Goal: Find specific page/section: Find specific page/section

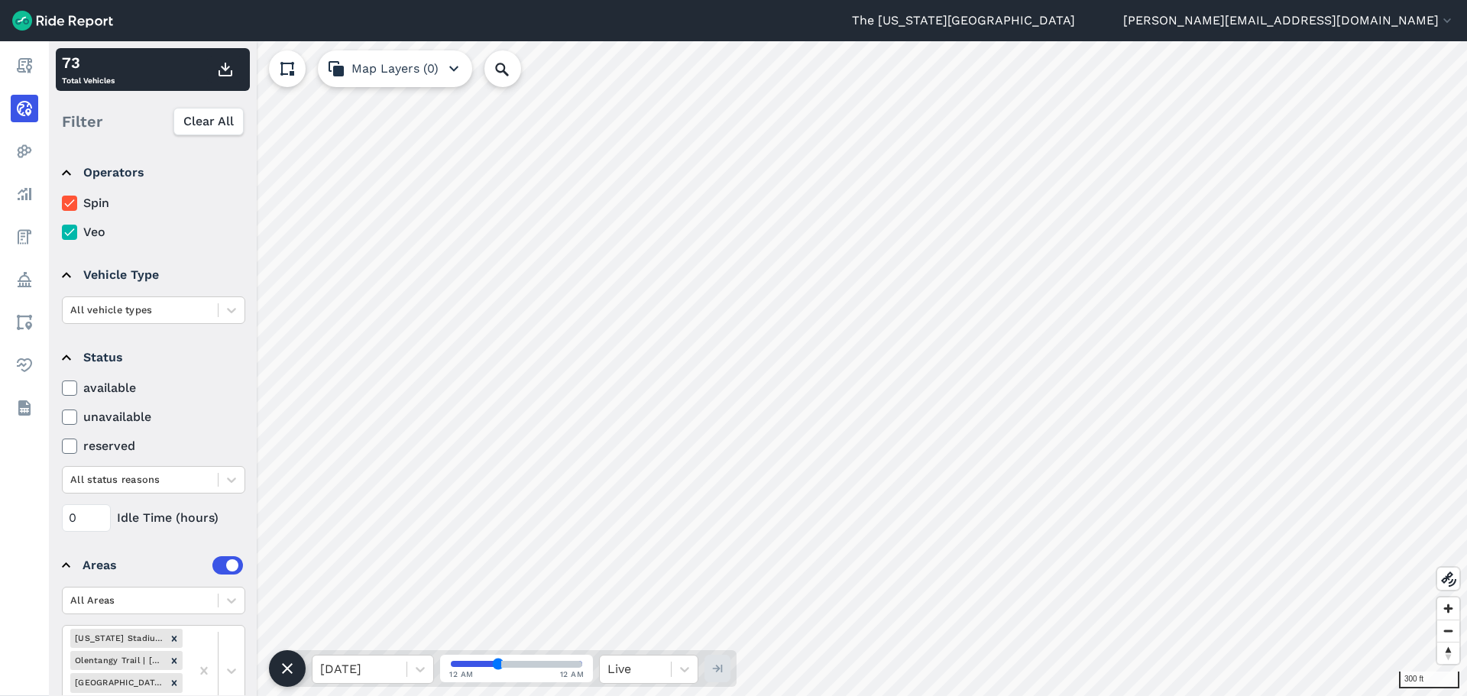
scroll to position [76, 0]
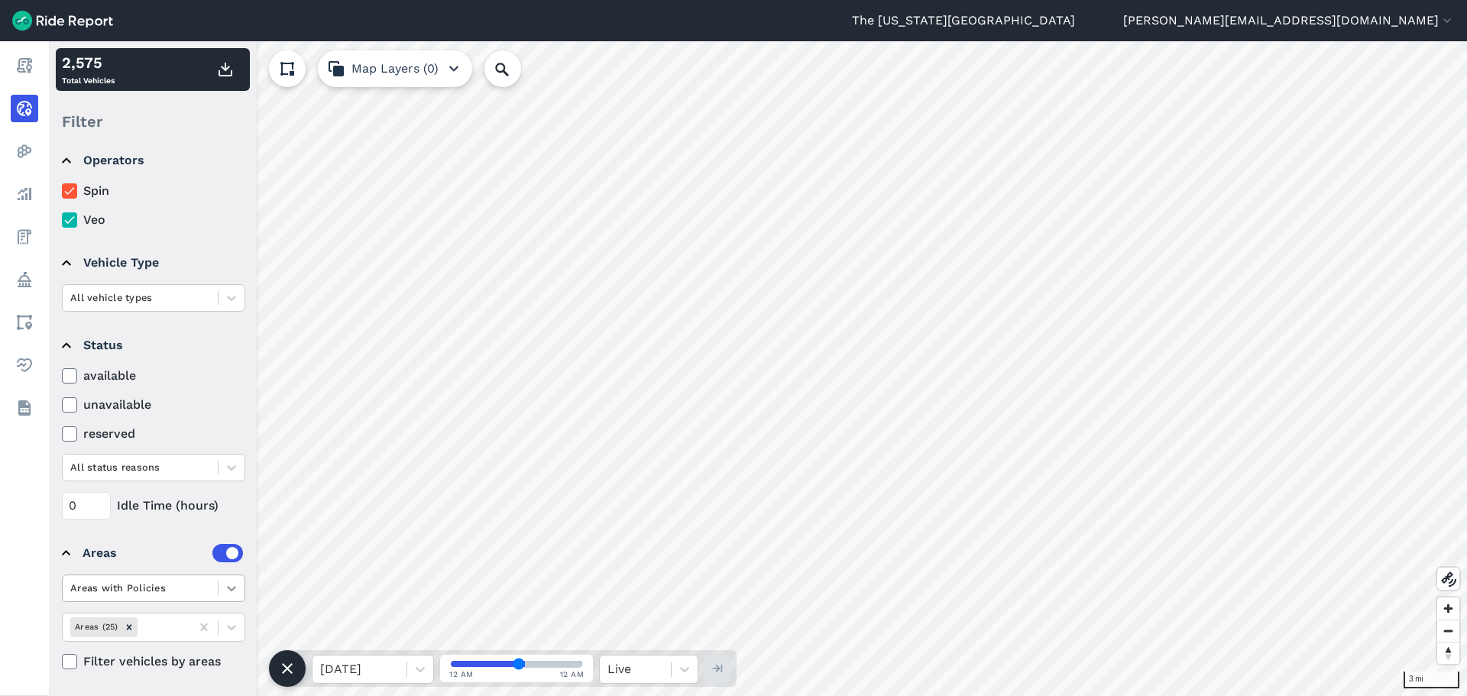
click at [227, 585] on icon at bounding box center [231, 588] width 15 height 15
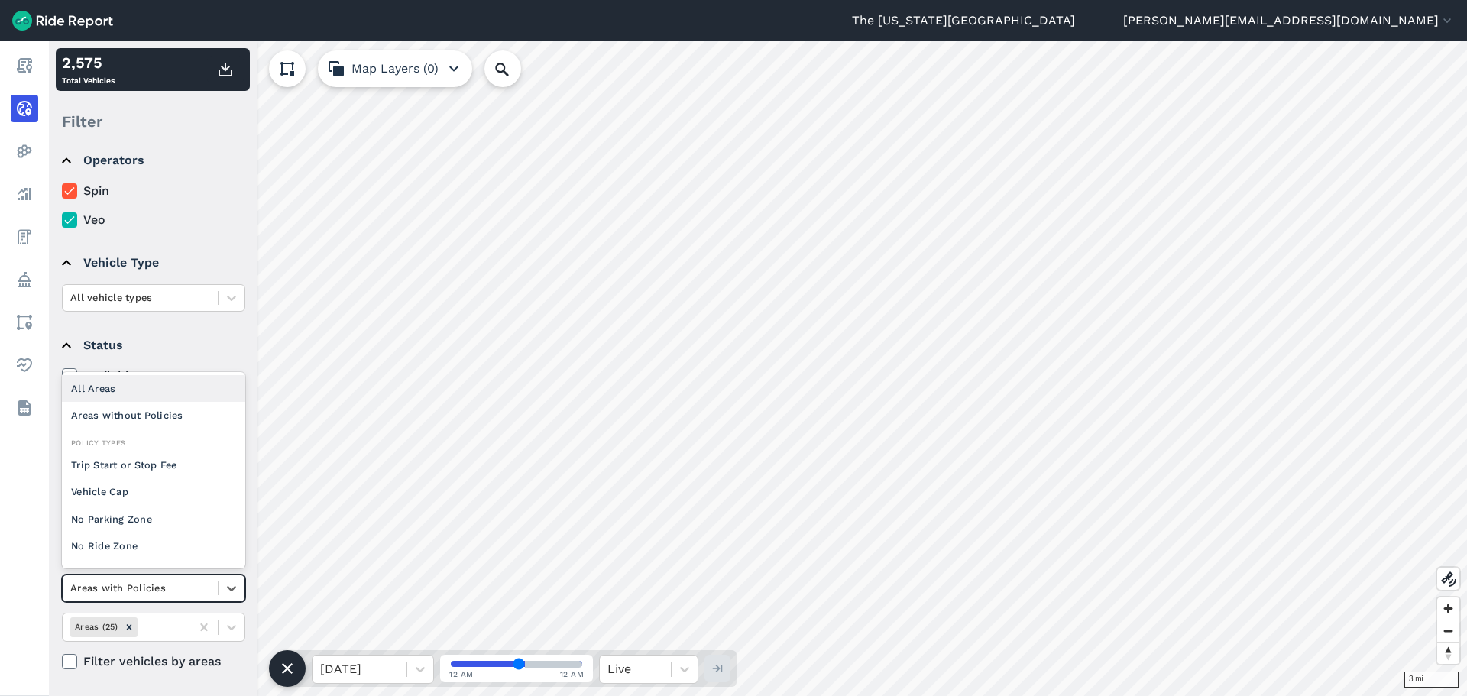
click at [176, 399] on div "All Areas" at bounding box center [153, 388] width 183 height 27
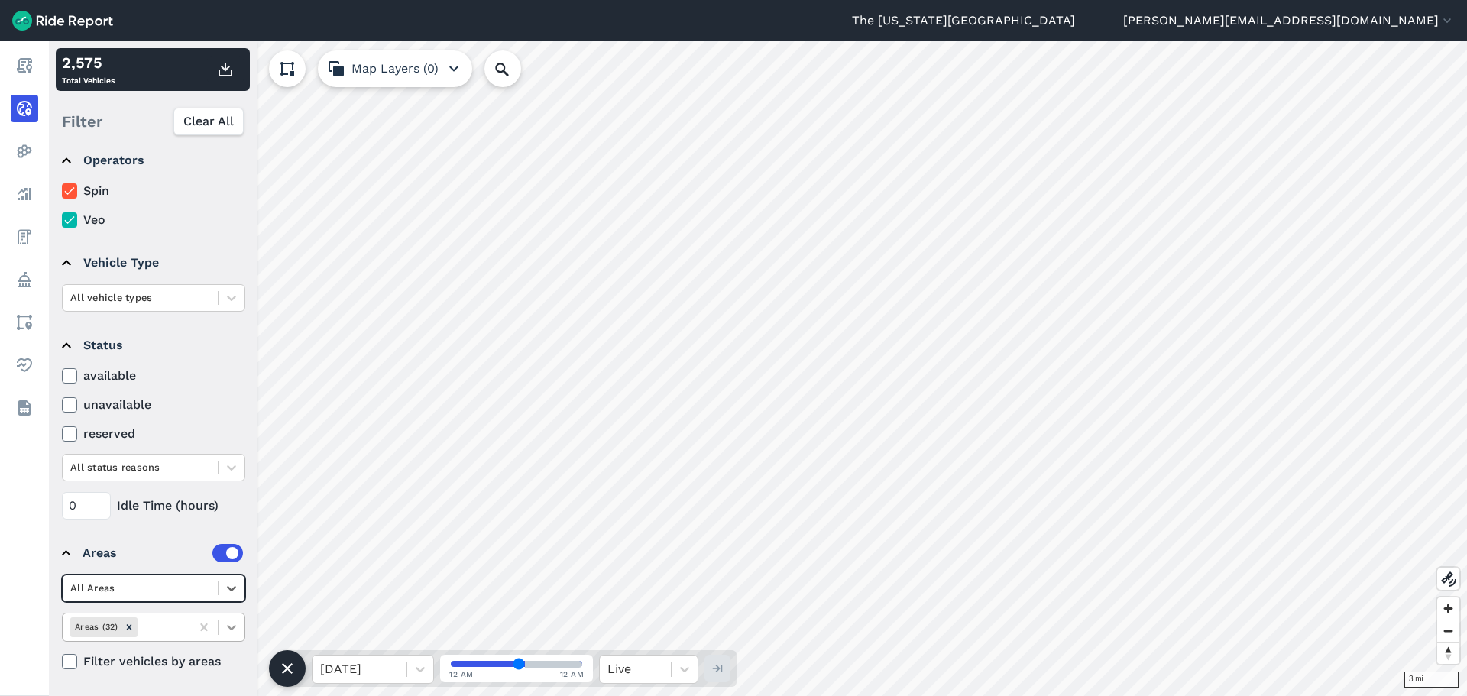
click at [235, 628] on icon at bounding box center [231, 627] width 15 height 15
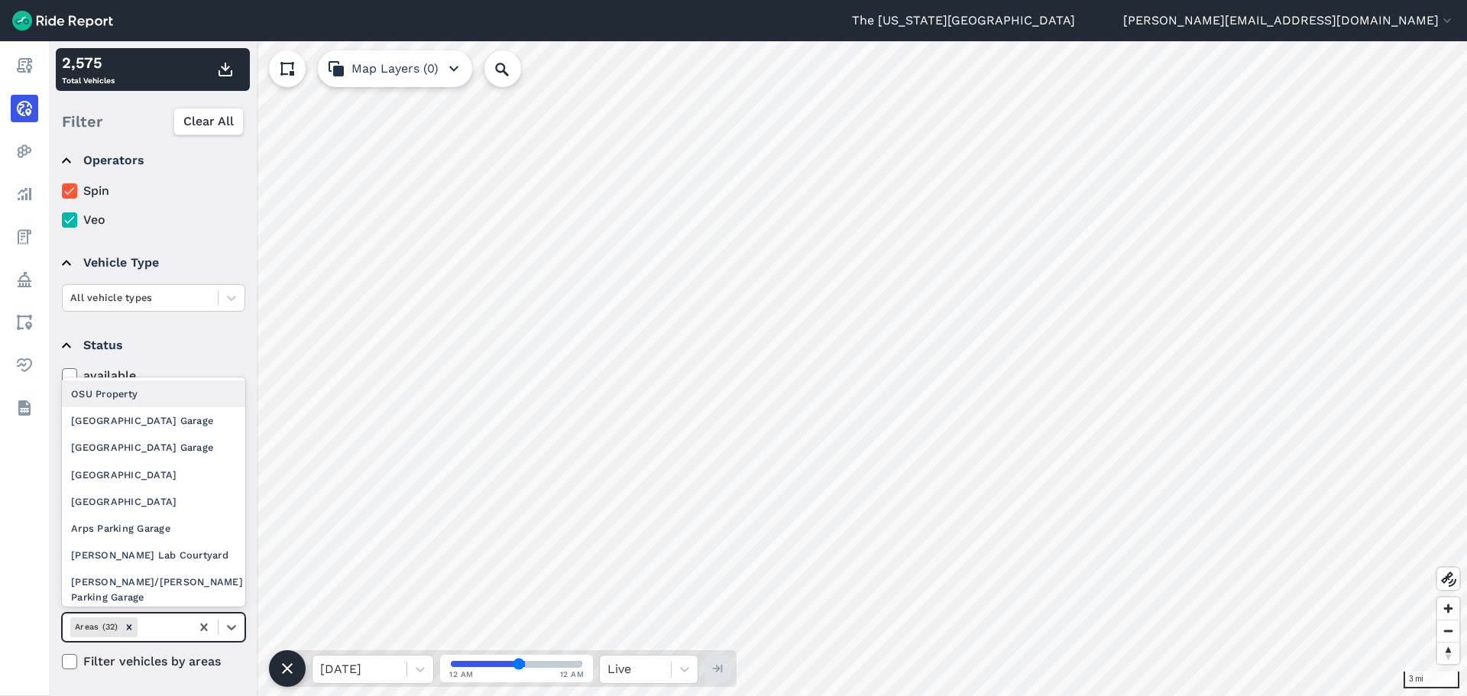
click at [134, 398] on div "OSU Property" at bounding box center [153, 394] width 183 height 27
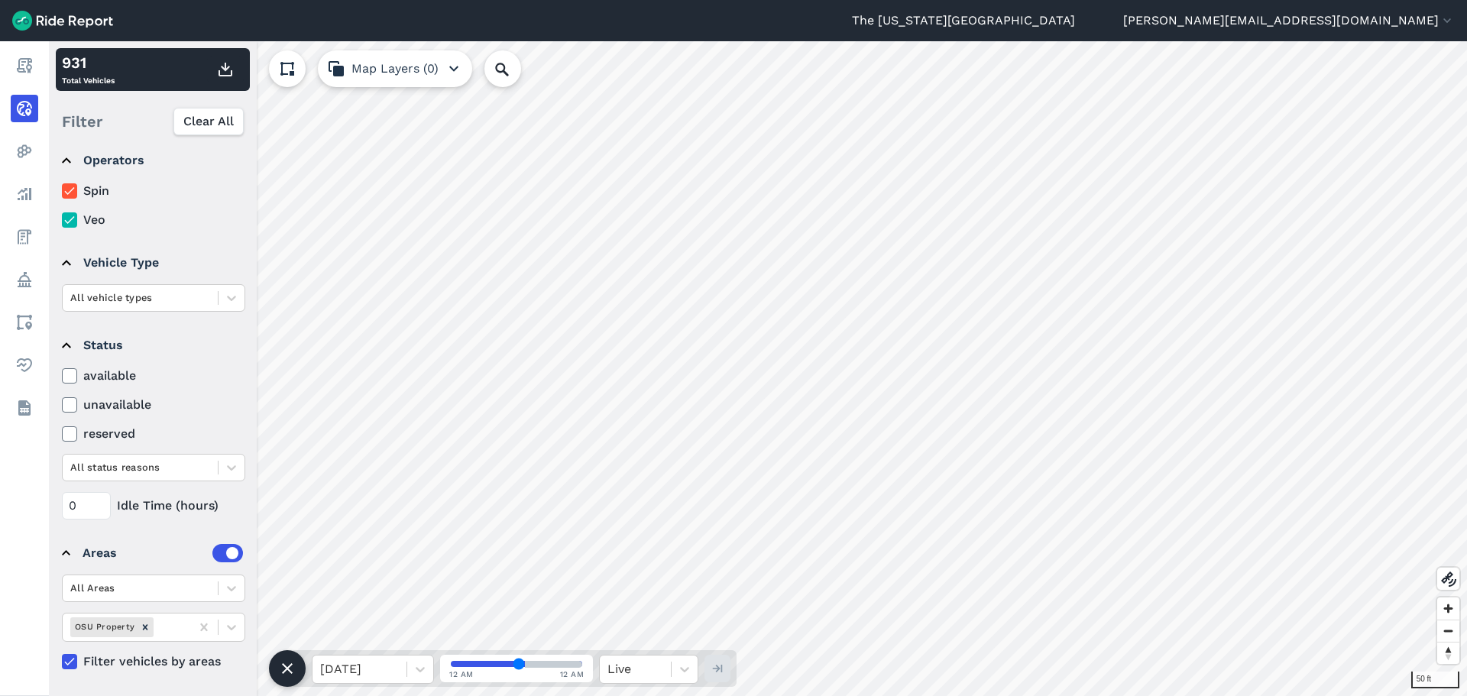
click at [288, 71] on icon at bounding box center [287, 69] width 18 height 18
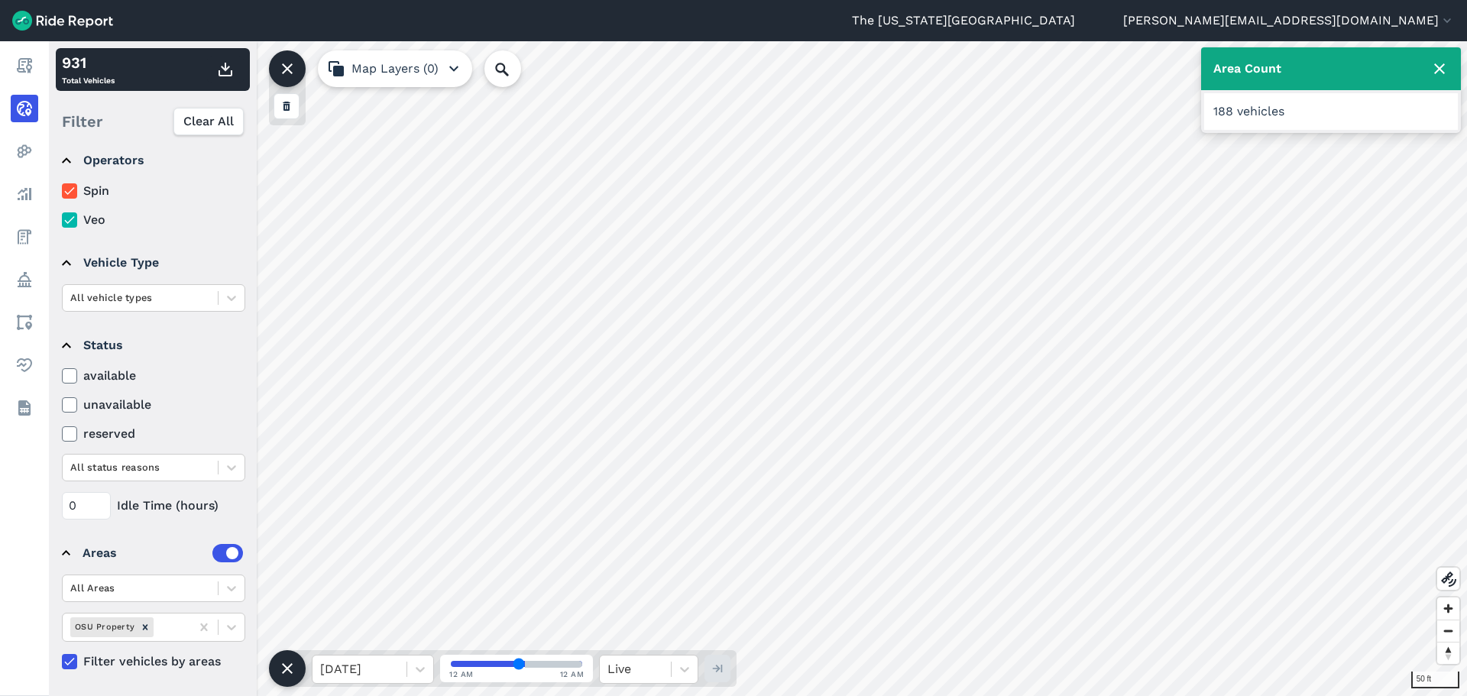
click at [292, 73] on use at bounding box center [287, 68] width 11 height 11
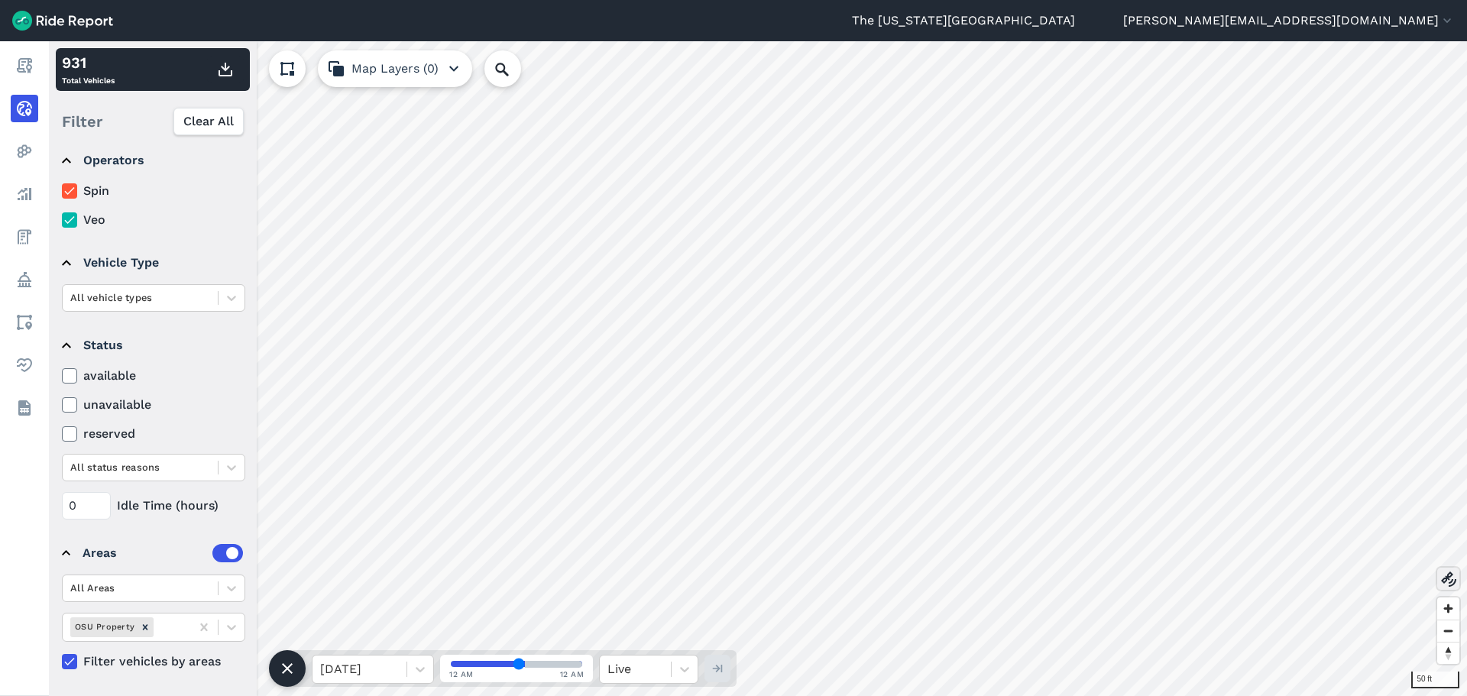
click at [1446, 573] on icon at bounding box center [1448, 579] width 18 height 18
click at [1452, 578] on icon at bounding box center [1448, 579] width 18 height 18
